Goal: Transaction & Acquisition: Purchase product/service

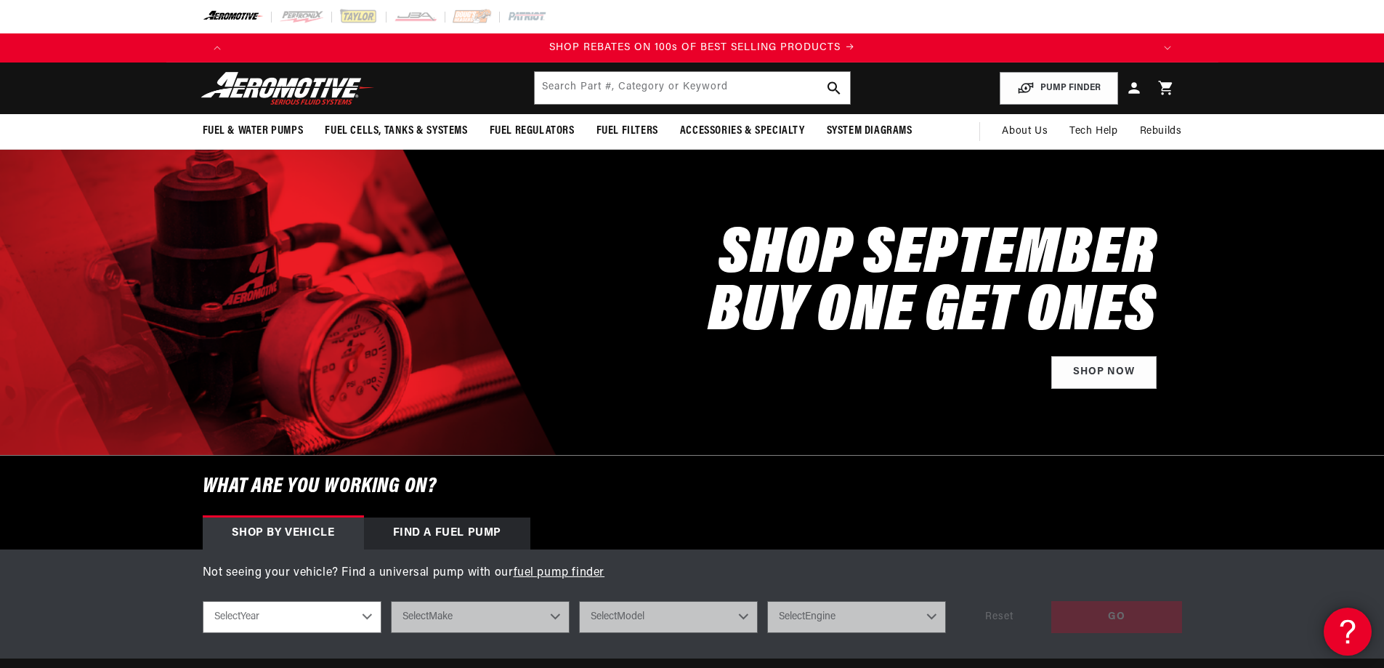
scroll to position [0, 1843]
click at [120, 503] on div "What are you working on? Shop by vehicle Find a Fuel Pump Not seeing your vehic…" at bounding box center [692, 557] width 1384 height 203
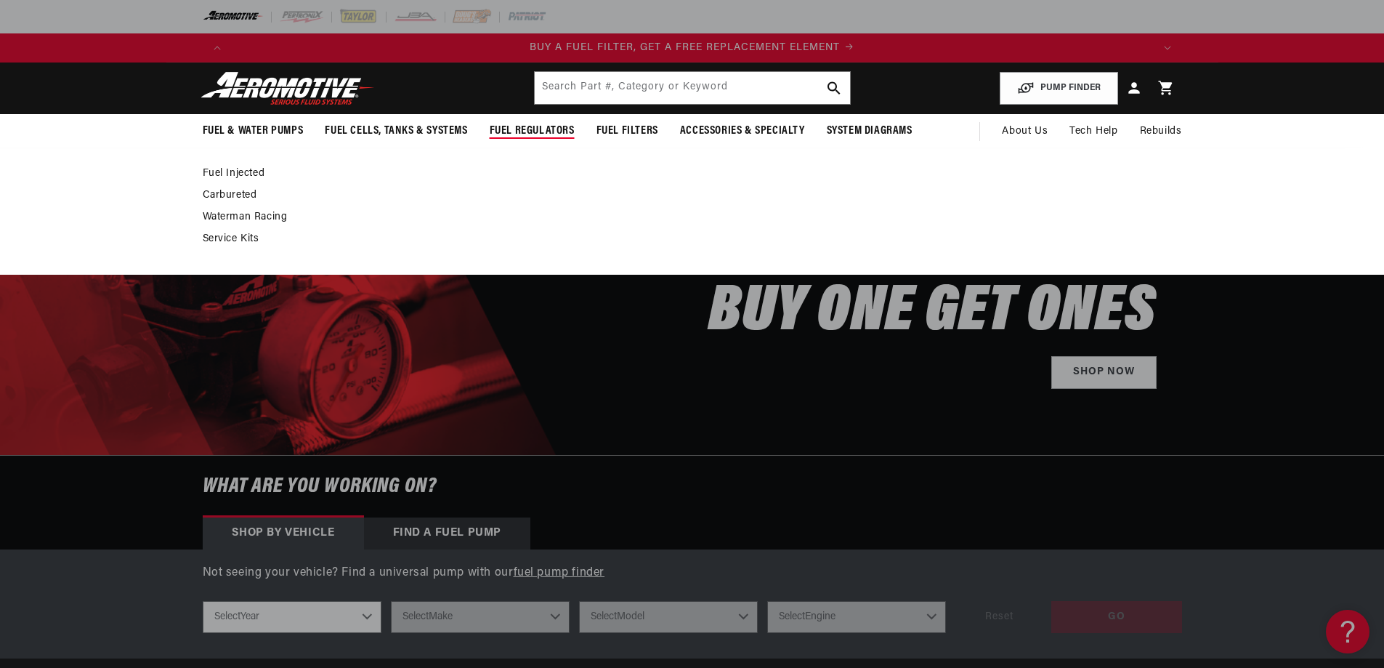
click at [252, 192] on link "Carbureted" at bounding box center [685, 195] width 965 height 13
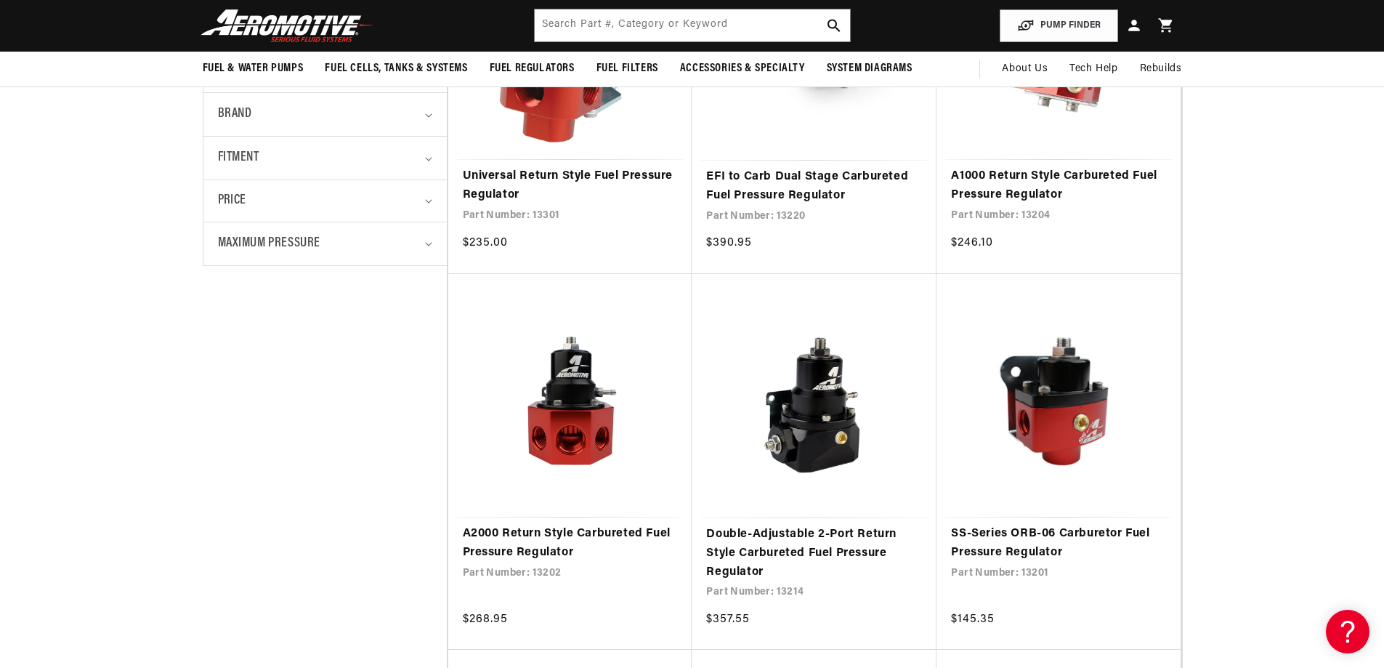
scroll to position [0, 921]
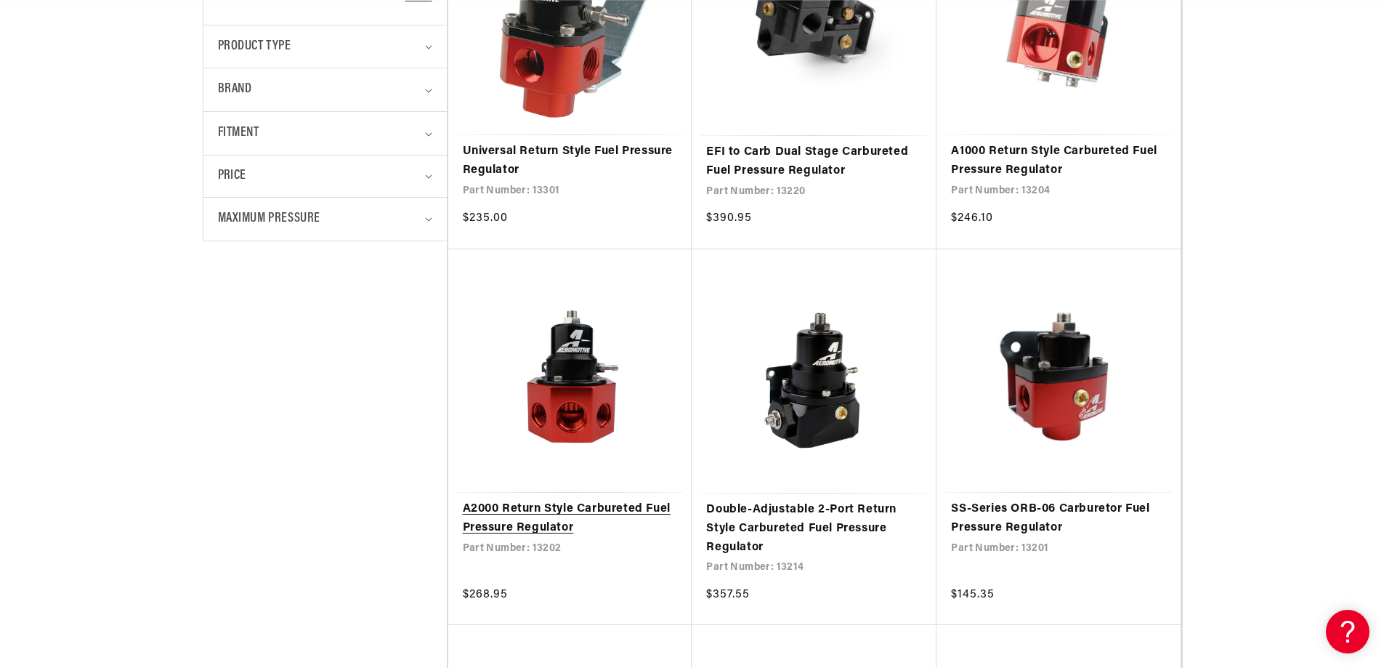
click at [572, 500] on link "A2000 Return Style Carbureted Fuel Pressure Regulator" at bounding box center [570, 518] width 215 height 37
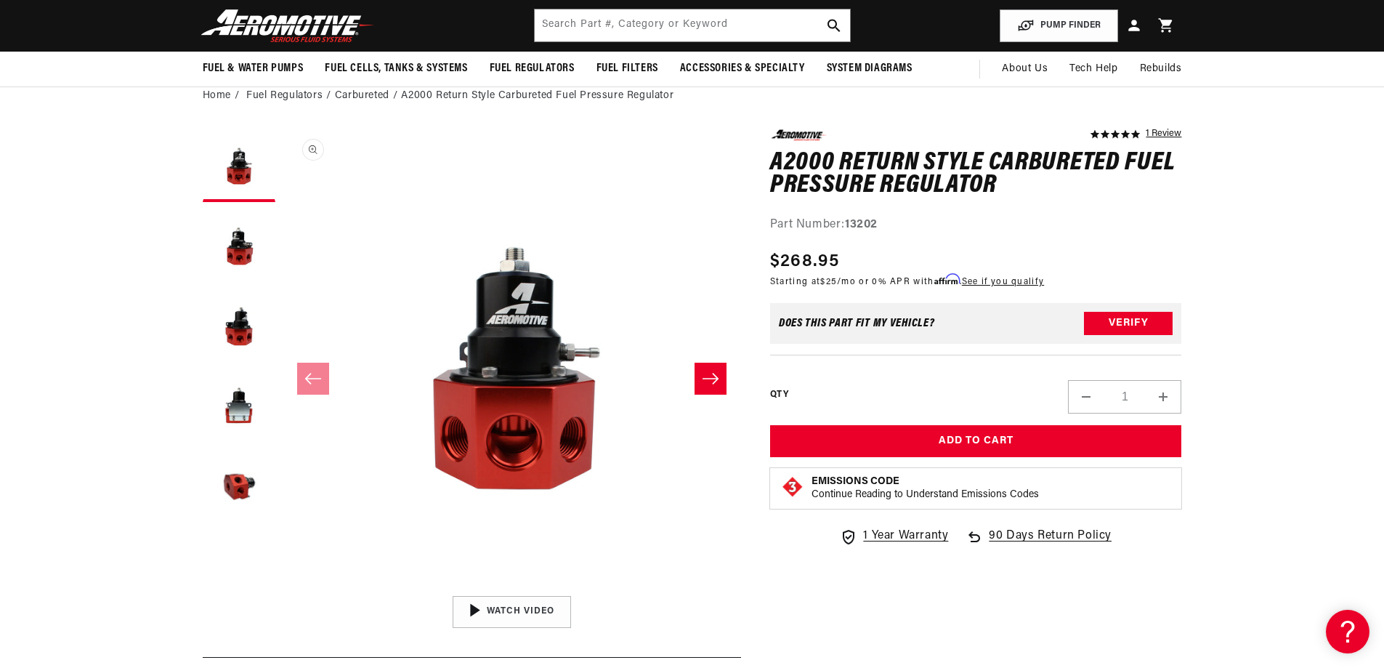
scroll to position [0, 1843]
